Goal: Information Seeking & Learning: Learn about a topic

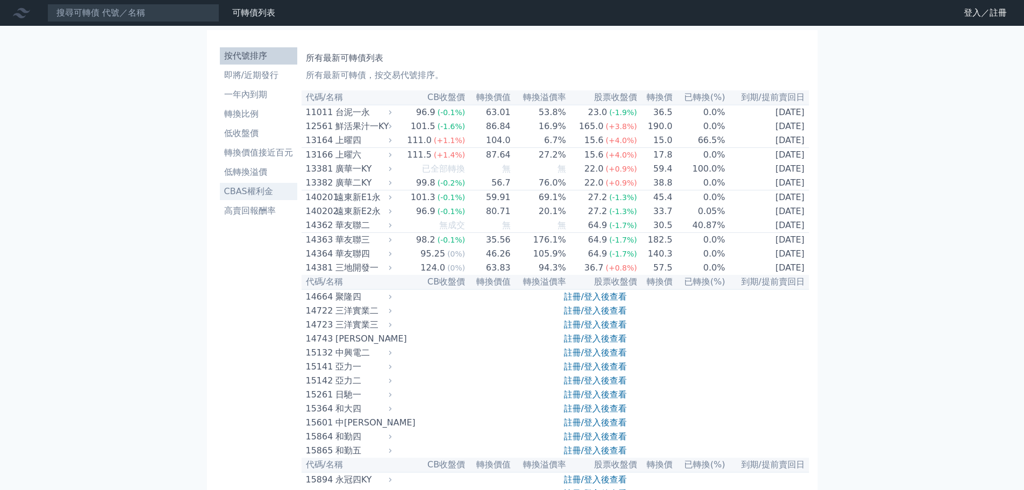
click at [259, 192] on li "CBAS權利金" at bounding box center [258, 191] width 77 height 13
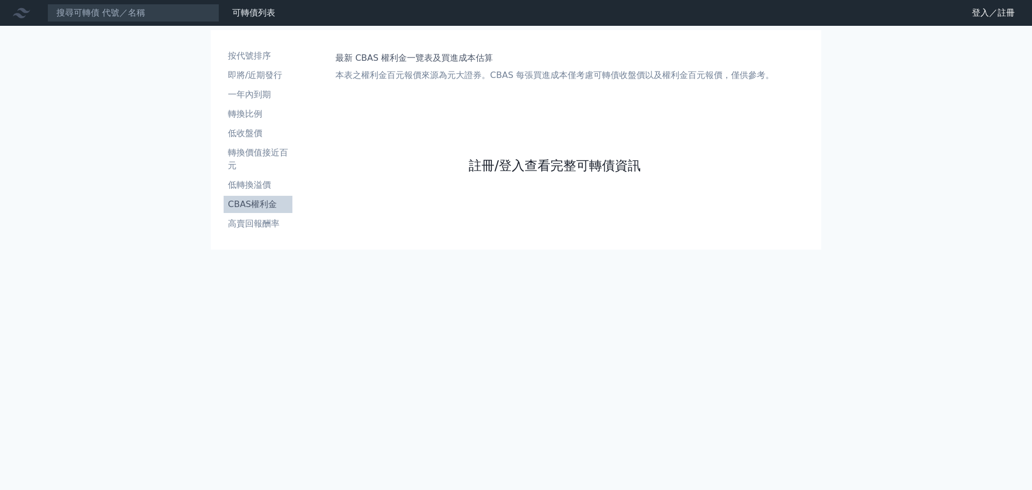
click at [527, 172] on link "註冊/登入查看完整可轉債資訊" at bounding box center [555, 165] width 172 height 17
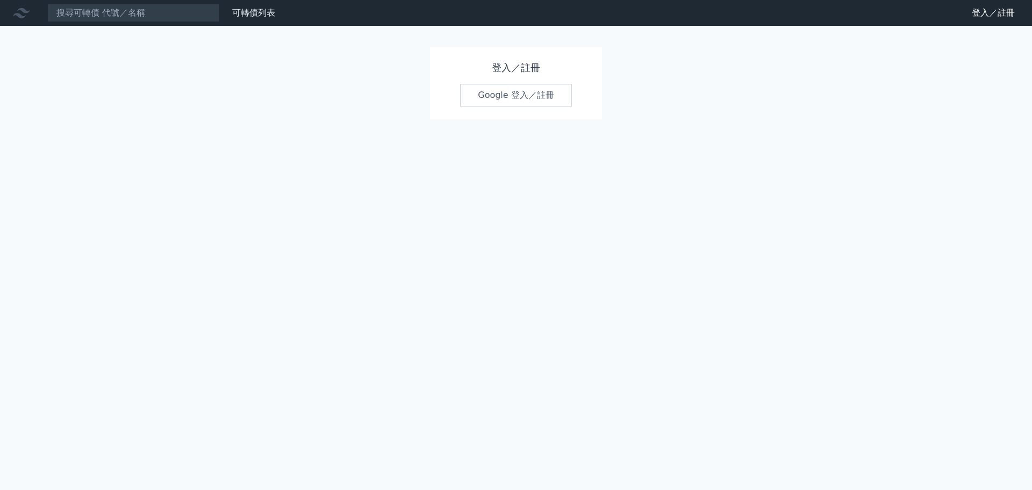
click at [513, 104] on link "Google 登入／註冊" at bounding box center [516, 95] width 112 height 23
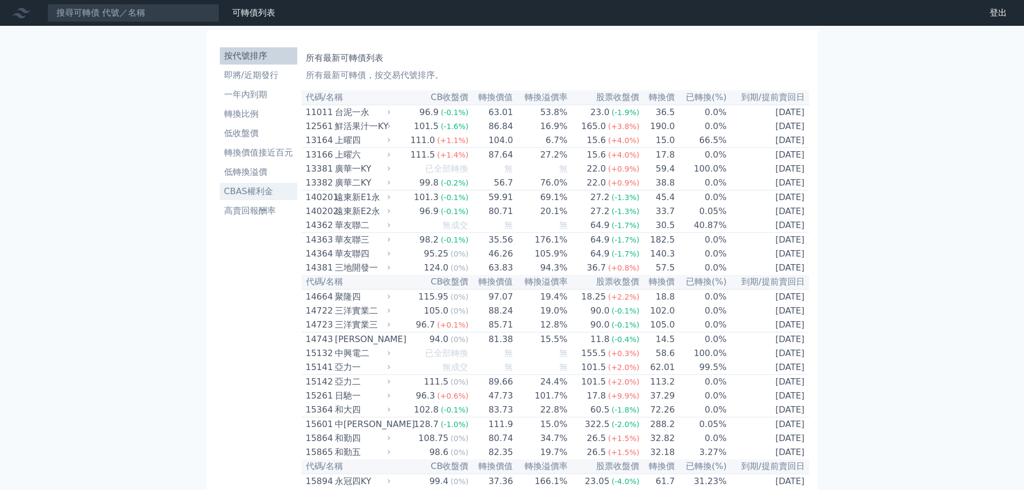
click at [267, 194] on li "CBAS權利金" at bounding box center [258, 191] width 77 height 13
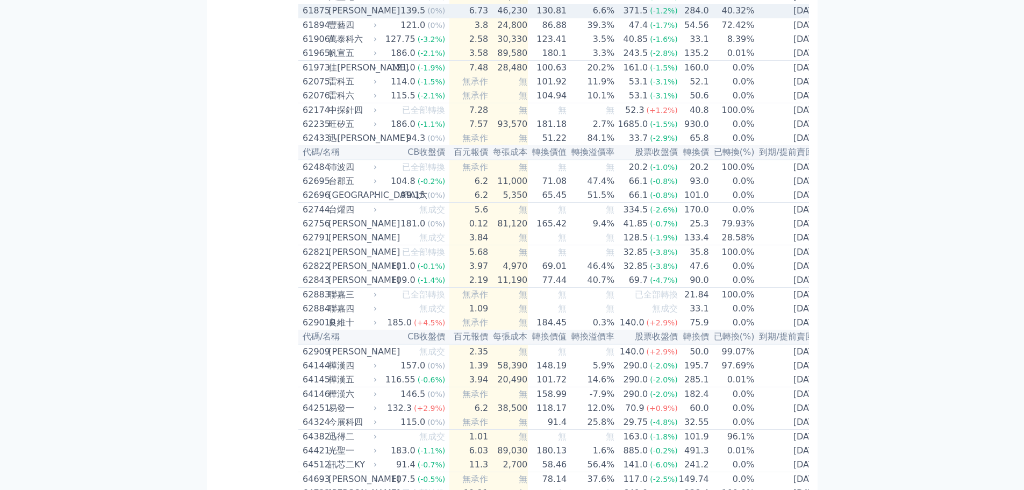
scroll to position [4004, 0]
